Goal: Task Accomplishment & Management: Manage account settings

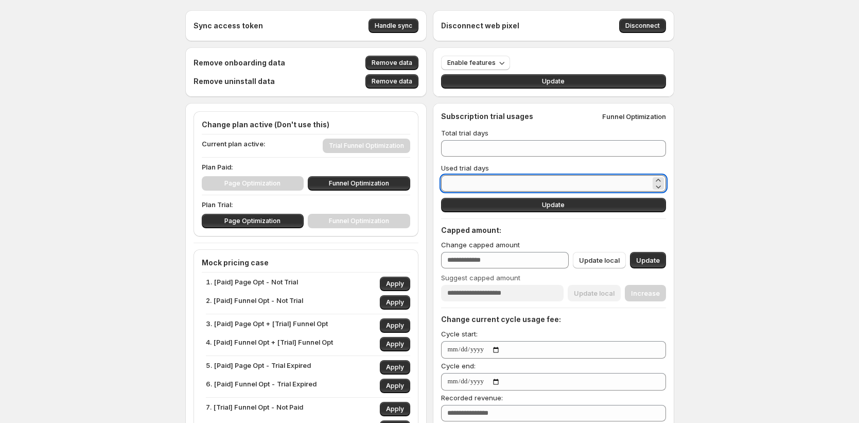
drag, startPoint x: 460, startPoint y: 180, endPoint x: 444, endPoint y: 180, distance: 16.0
click at [444, 180] on input "*" at bounding box center [546, 183] width 210 height 16
type input "*"
type input "**"
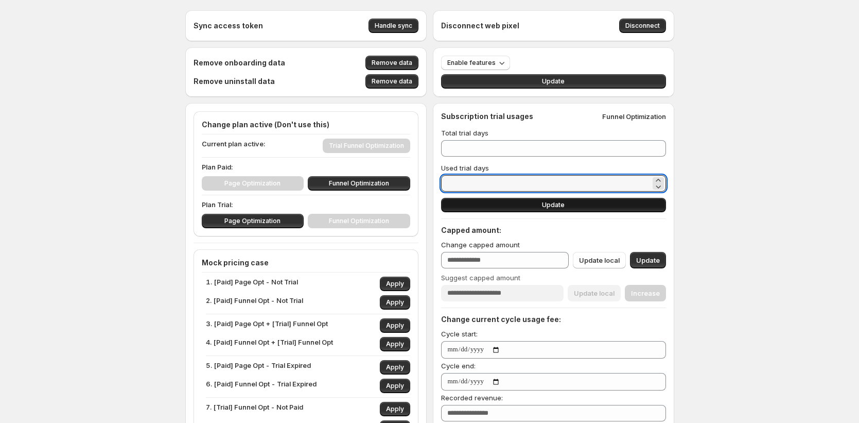
click at [532, 208] on button "Update" at bounding box center [553, 205] width 225 height 14
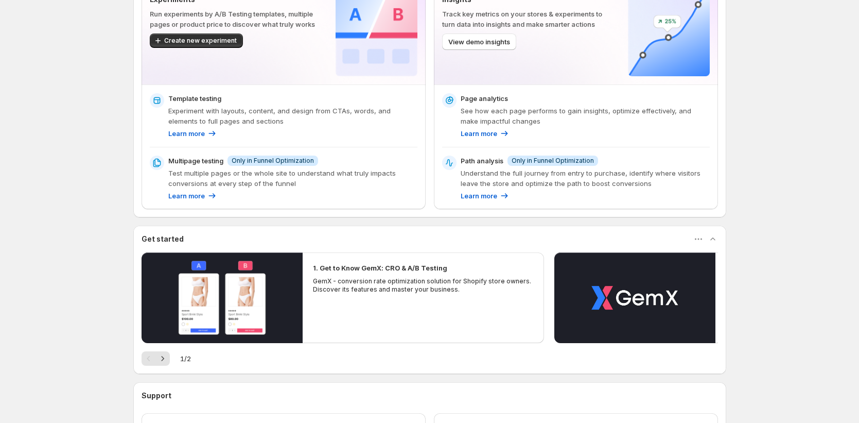
scroll to position [161, 0]
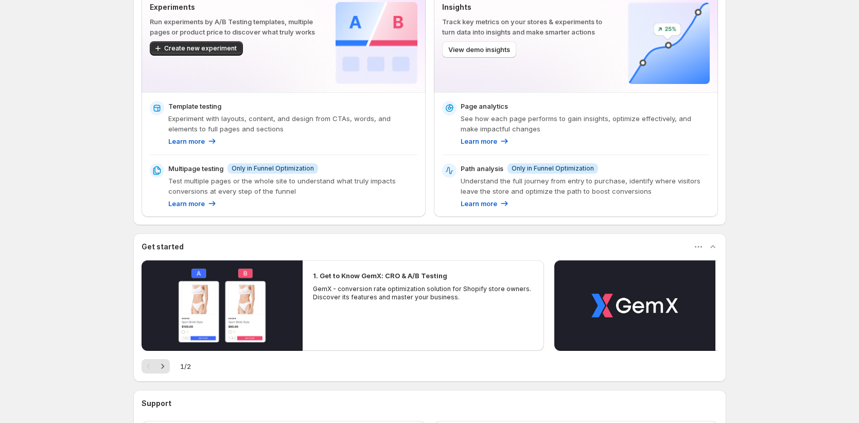
scroll to position [161, 0]
